Goal: Task Accomplishment & Management: Manage account settings

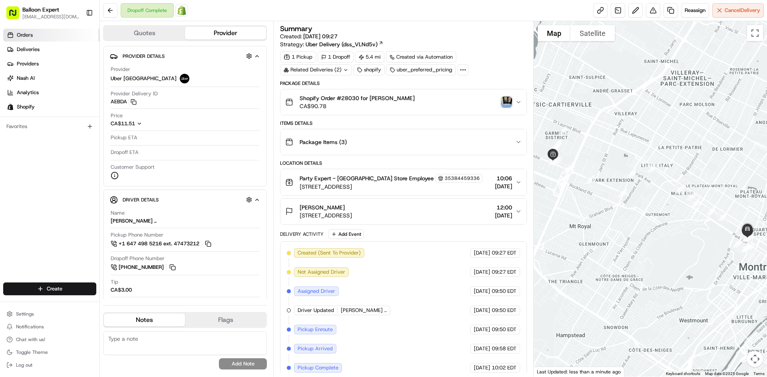
click at [35, 35] on link "Orders" at bounding box center [51, 35] width 96 height 13
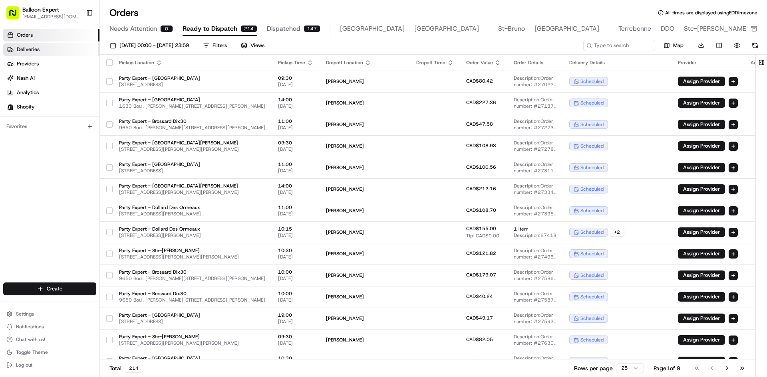
click at [27, 46] on span "Deliveries" at bounding box center [28, 49] width 23 height 7
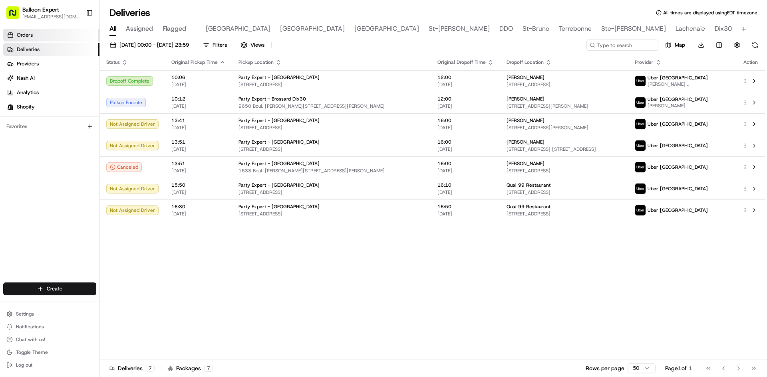
click at [30, 34] on span "Orders" at bounding box center [25, 35] width 16 height 7
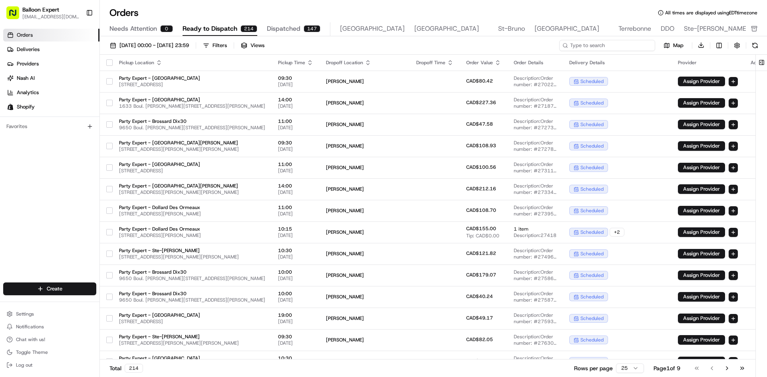
click at [593, 42] on input at bounding box center [607, 45] width 96 height 11
paste input "#28042"
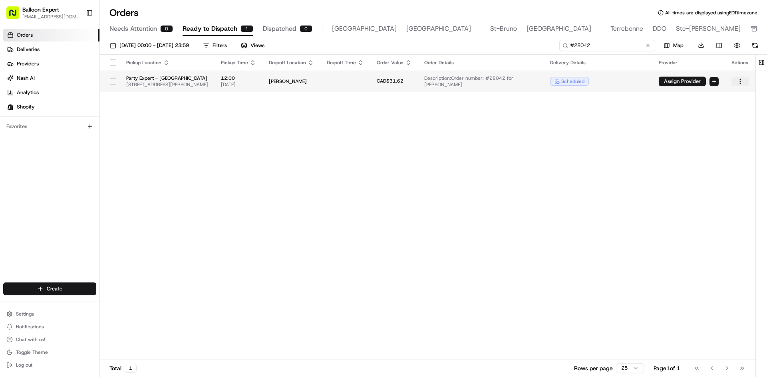
type input "#28042"
click at [738, 80] on html "Balloon Expert [EMAIL_ADDRESS][DOMAIN_NAME] Toggle Sidebar Orders Deliveries Pr…" at bounding box center [383, 188] width 767 height 377
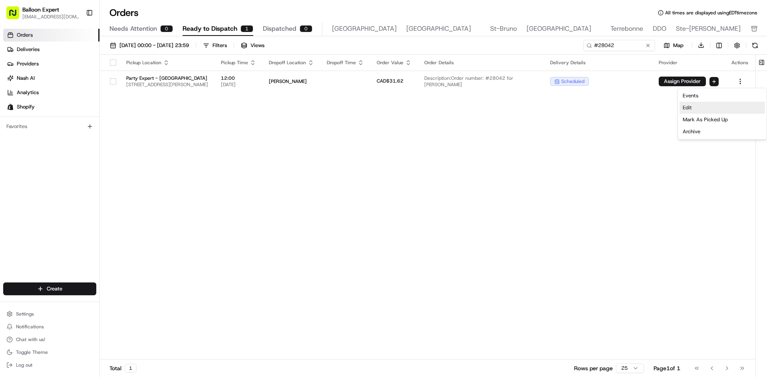
click at [684, 110] on div "Edit" at bounding box center [721, 108] width 85 height 12
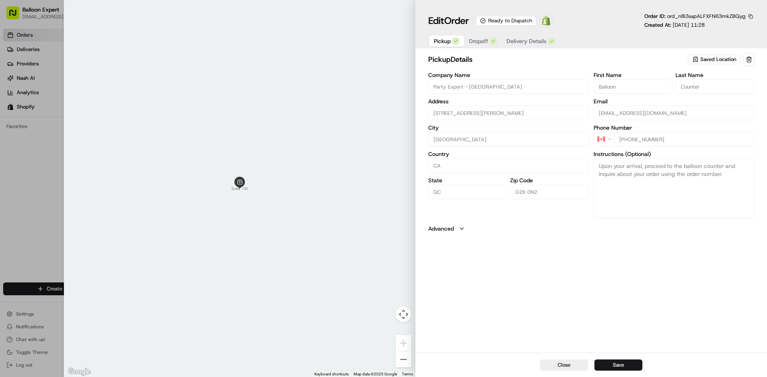
click at [521, 44] on span "Delivery Details" at bounding box center [526, 41] width 40 height 8
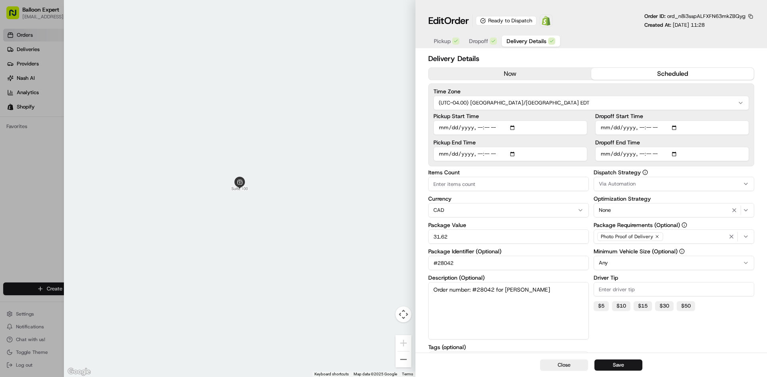
click at [468, 128] on input "Pickup Start Time" at bounding box center [510, 128] width 154 height 14
type input "[DATE]T12:00"
type input "[DATE]T15:30"
click at [498, 155] on input "Pickup End Time" at bounding box center [510, 154] width 154 height 14
click at [486, 152] on input "Pickup End Time" at bounding box center [510, 154] width 154 height 14
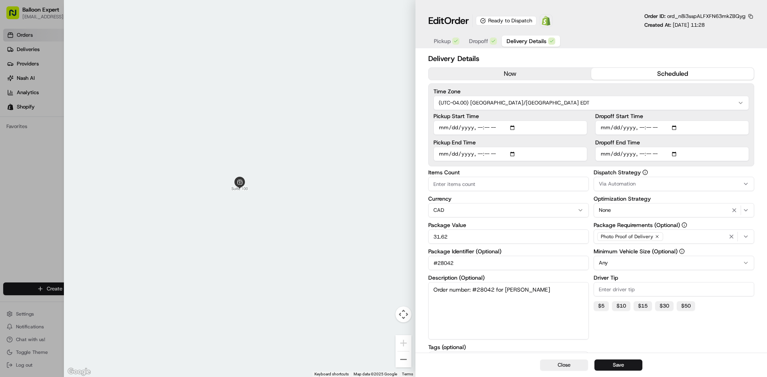
click at [479, 155] on input "Pickup End Time" at bounding box center [510, 154] width 154 height 14
click at [471, 154] on input "Pickup End Time" at bounding box center [510, 154] width 154 height 14
click at [462, 155] on input "Pickup End Time" at bounding box center [510, 154] width 154 height 14
click at [448, 155] on input "Pickup End Time" at bounding box center [510, 154] width 154 height 14
click at [618, 362] on button "Save" at bounding box center [618, 365] width 48 height 11
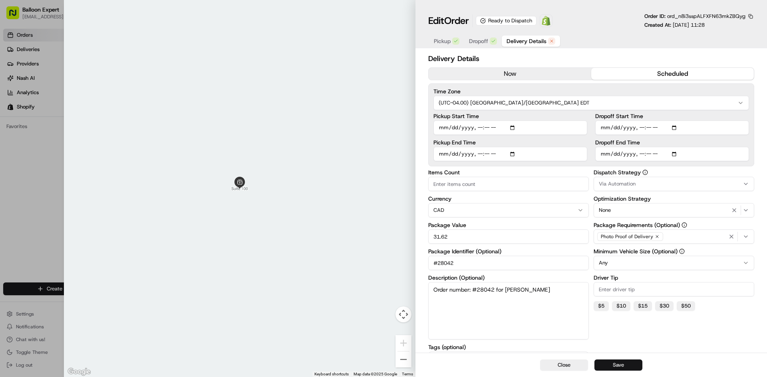
click at [618, 362] on button "Save" at bounding box center [618, 365] width 48 height 11
click at [305, 182] on div at bounding box center [239, 188] width 351 height 377
type input "1"
click at [48, 202] on div at bounding box center [383, 188] width 767 height 377
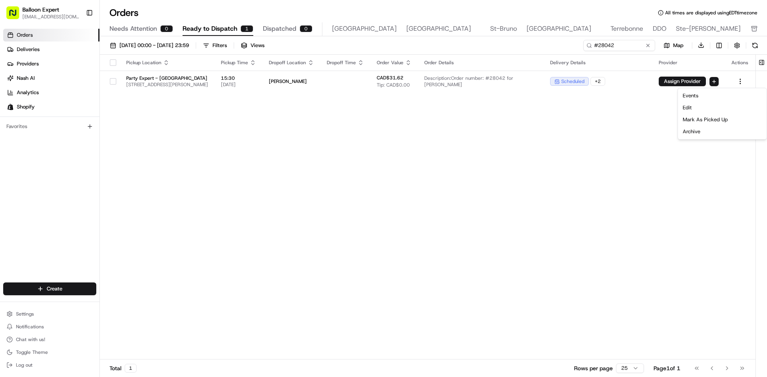
click at [501, 227] on div "Pickup Location Pickup Time Dropoff Location Dropoff Time Order Value Order Det…" at bounding box center [427, 207] width 655 height 305
